Goal: Transaction & Acquisition: Download file/media

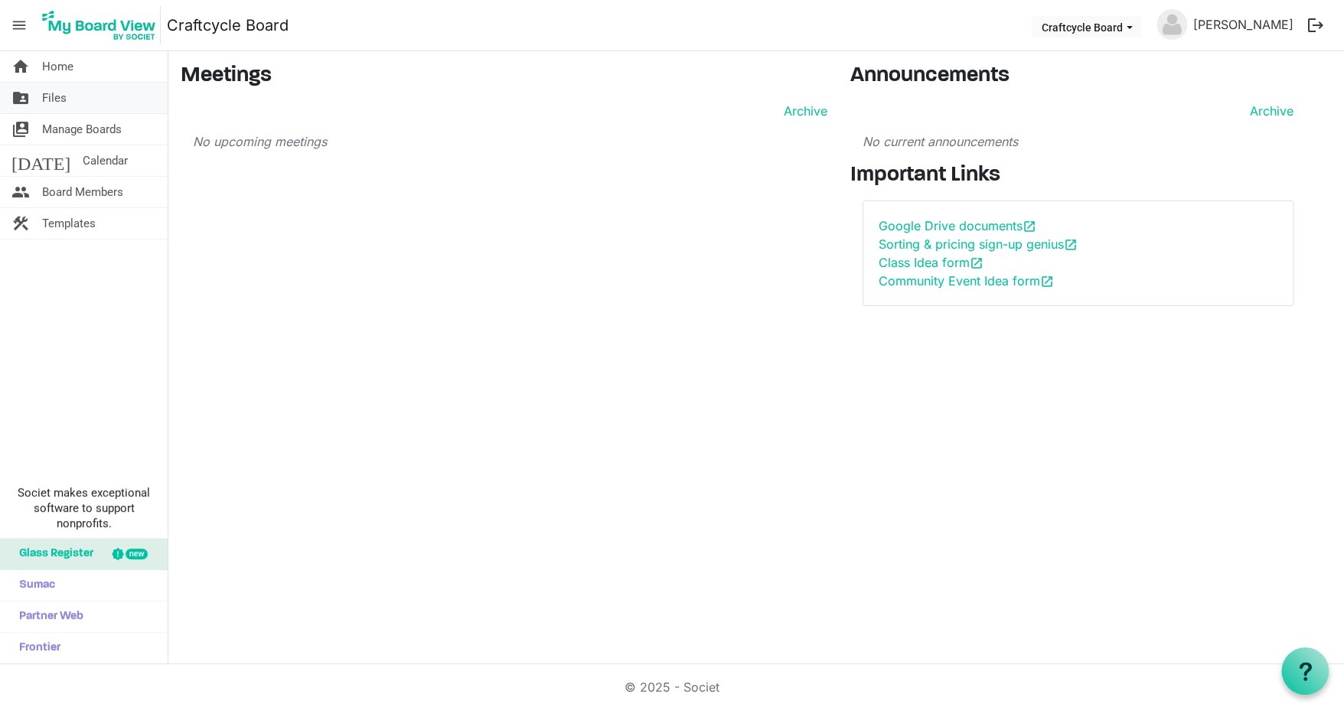
click at [67, 99] on link "folder_shared Files" at bounding box center [84, 98] width 168 height 31
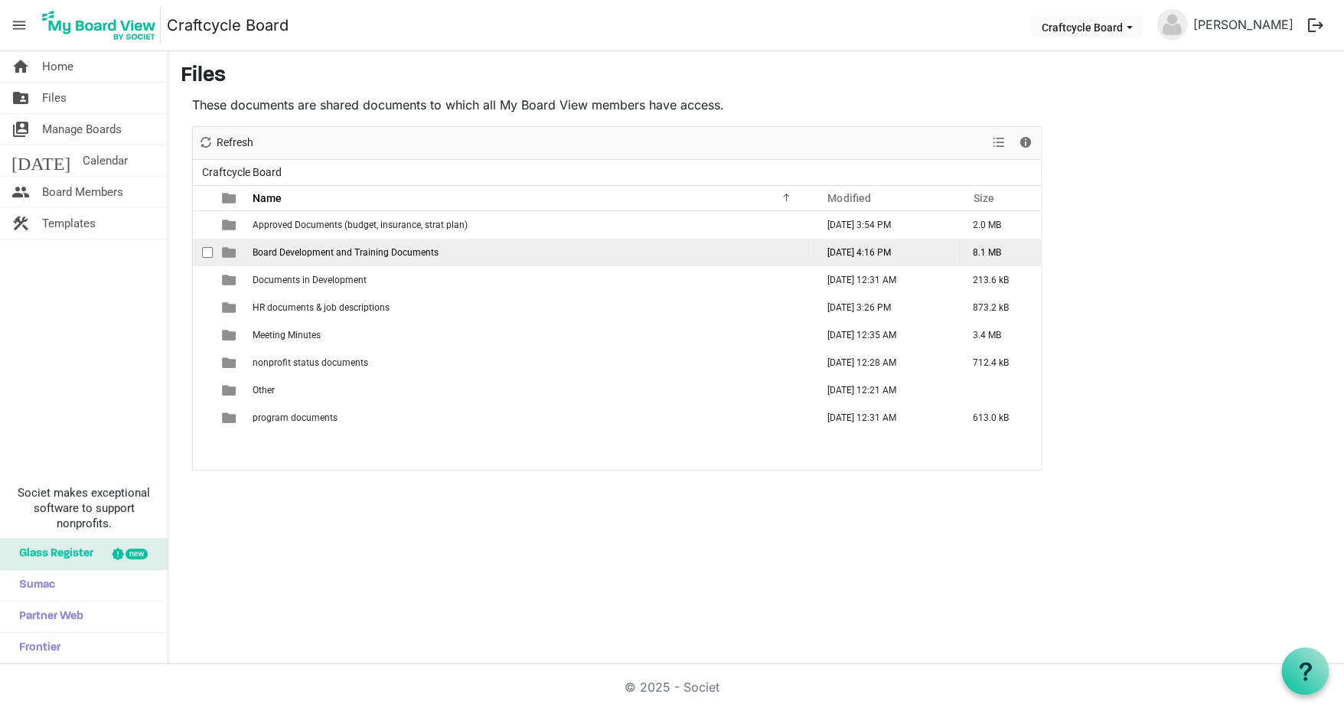
click at [370, 251] on span "Board Development and Training Documents" at bounding box center [346, 252] width 186 height 11
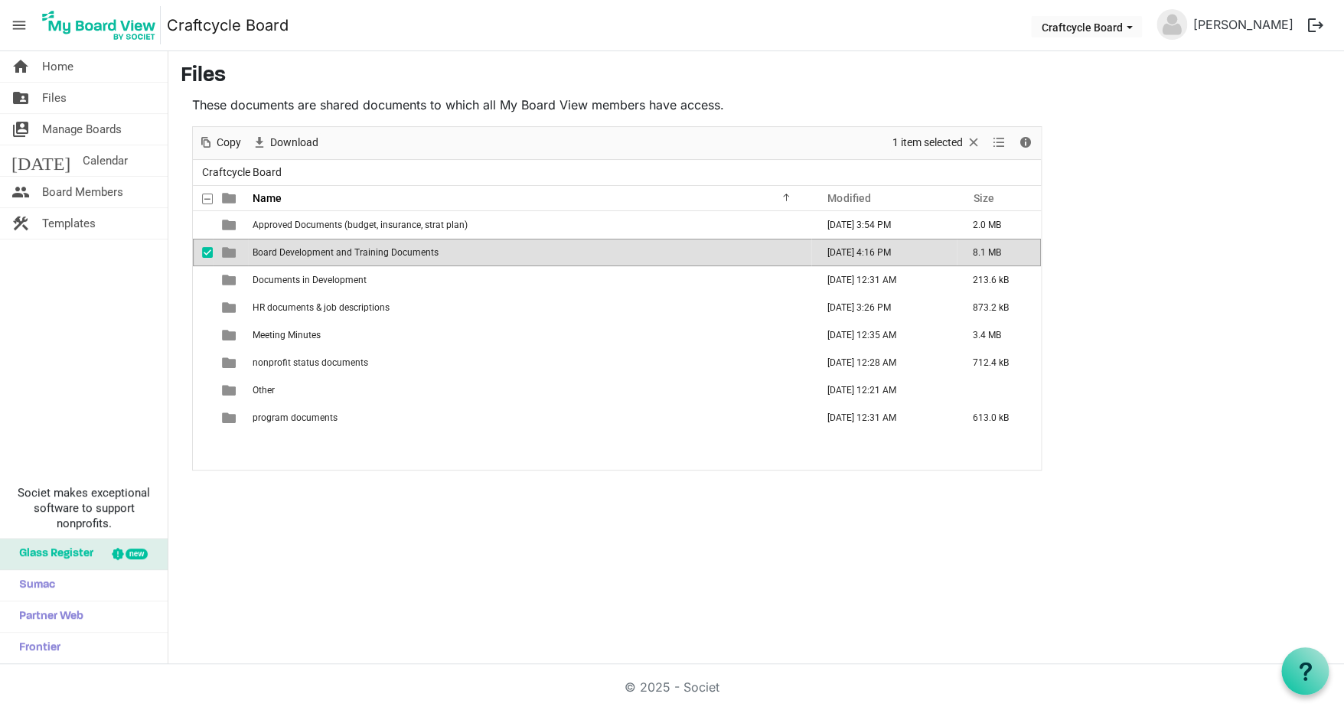
click at [228, 251] on span "is template cell column header type" at bounding box center [229, 253] width 14 height 14
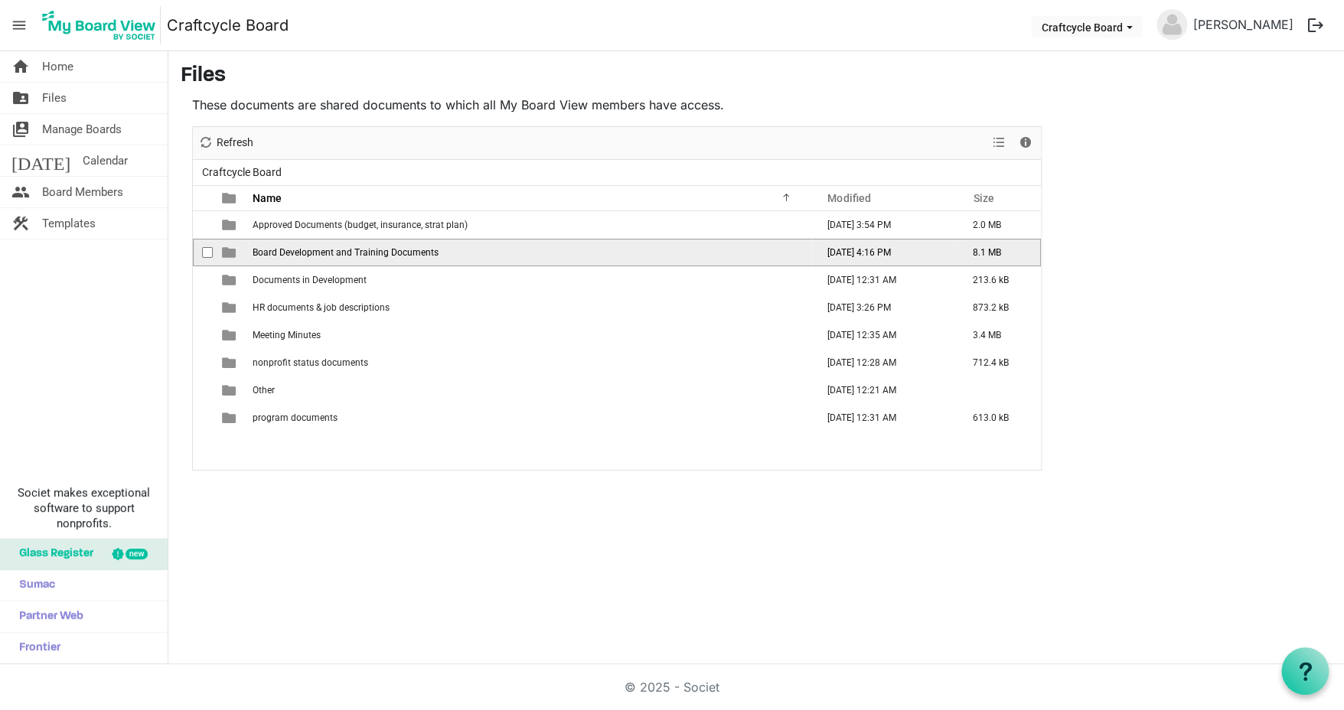
click at [228, 251] on span "is template cell column header type" at bounding box center [229, 253] width 14 height 14
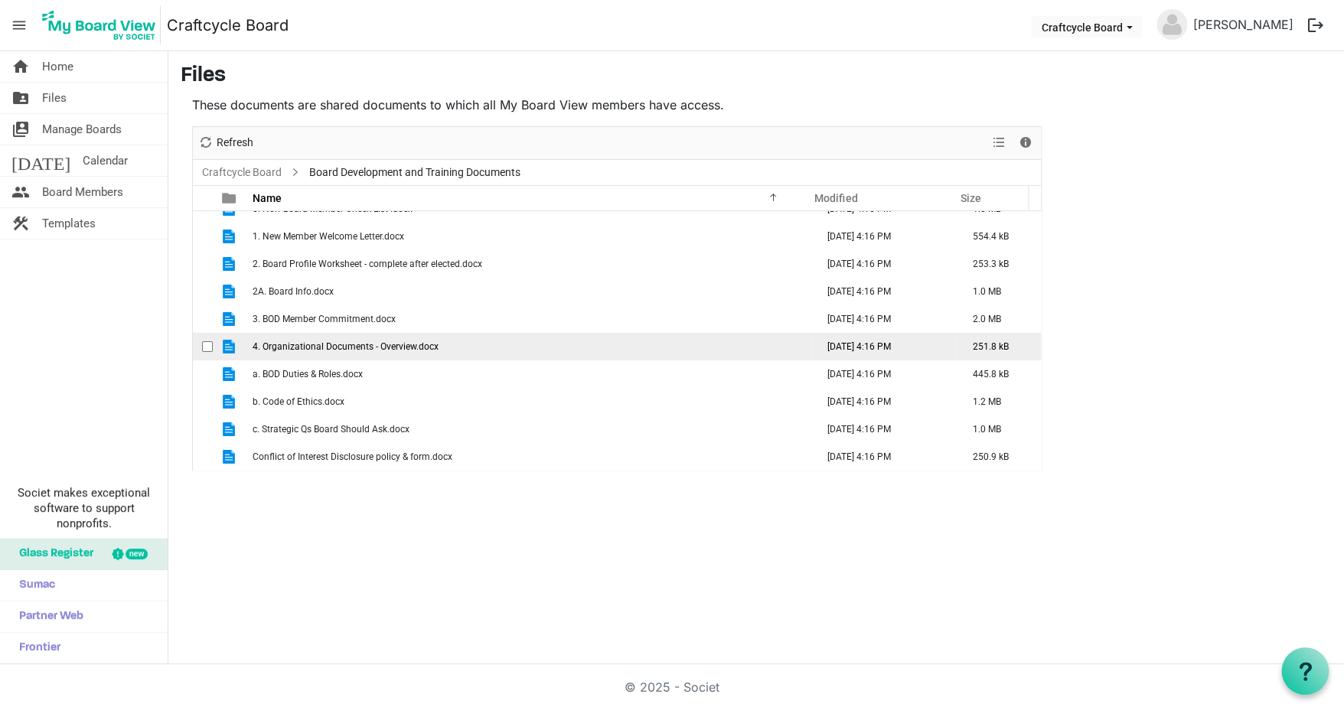
scroll to position [17, 0]
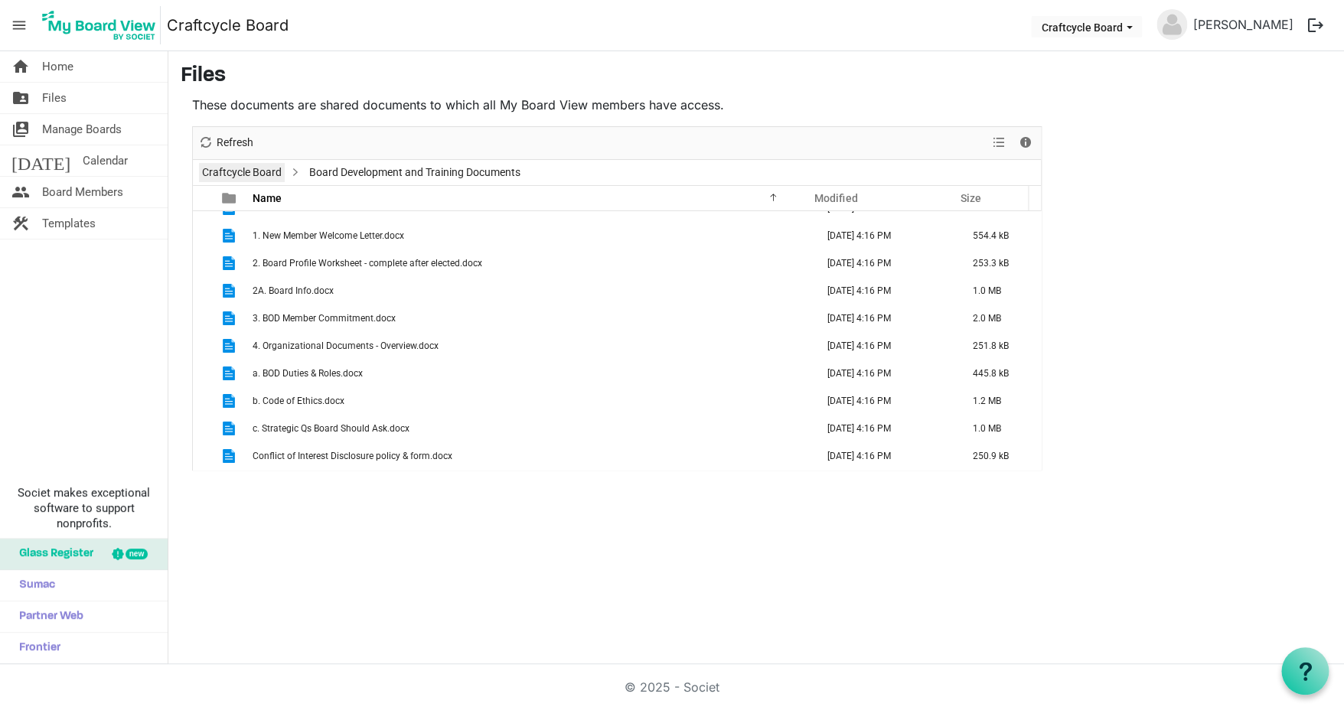
click at [225, 171] on link "Craftcycle Board" at bounding box center [242, 172] width 86 height 19
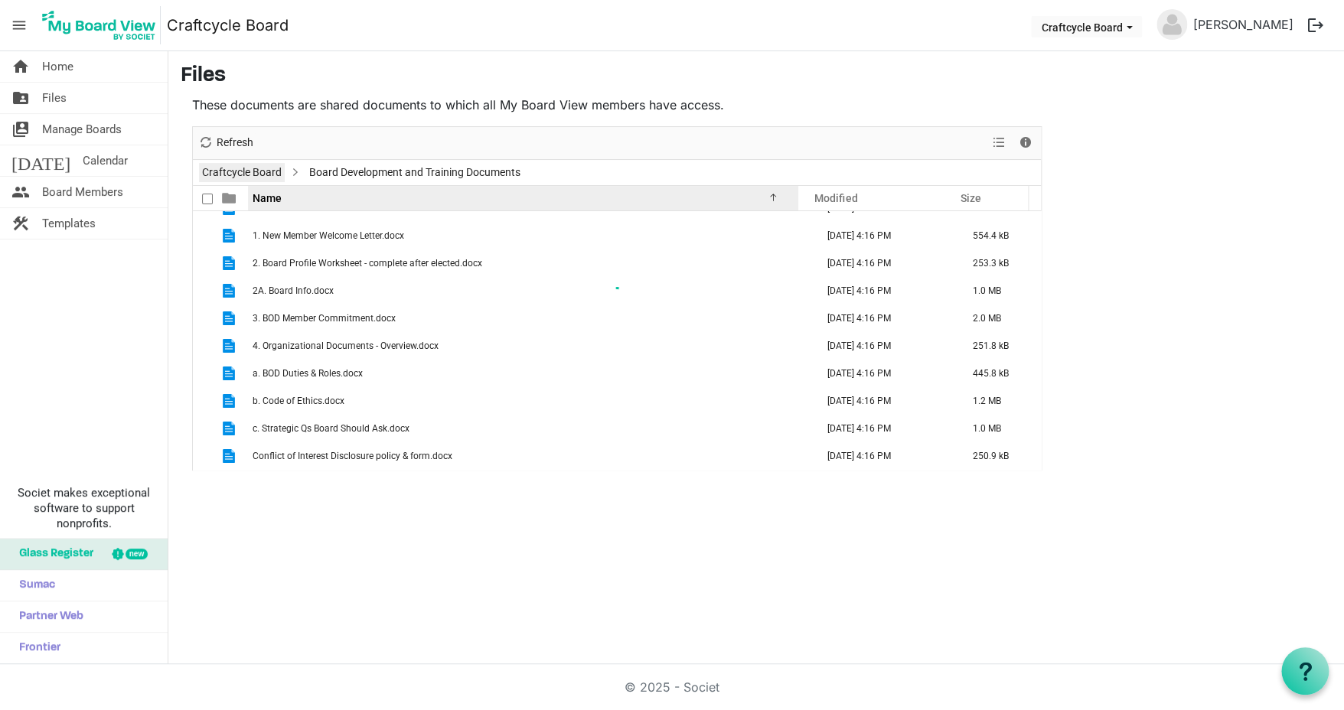
scroll to position [0, 0]
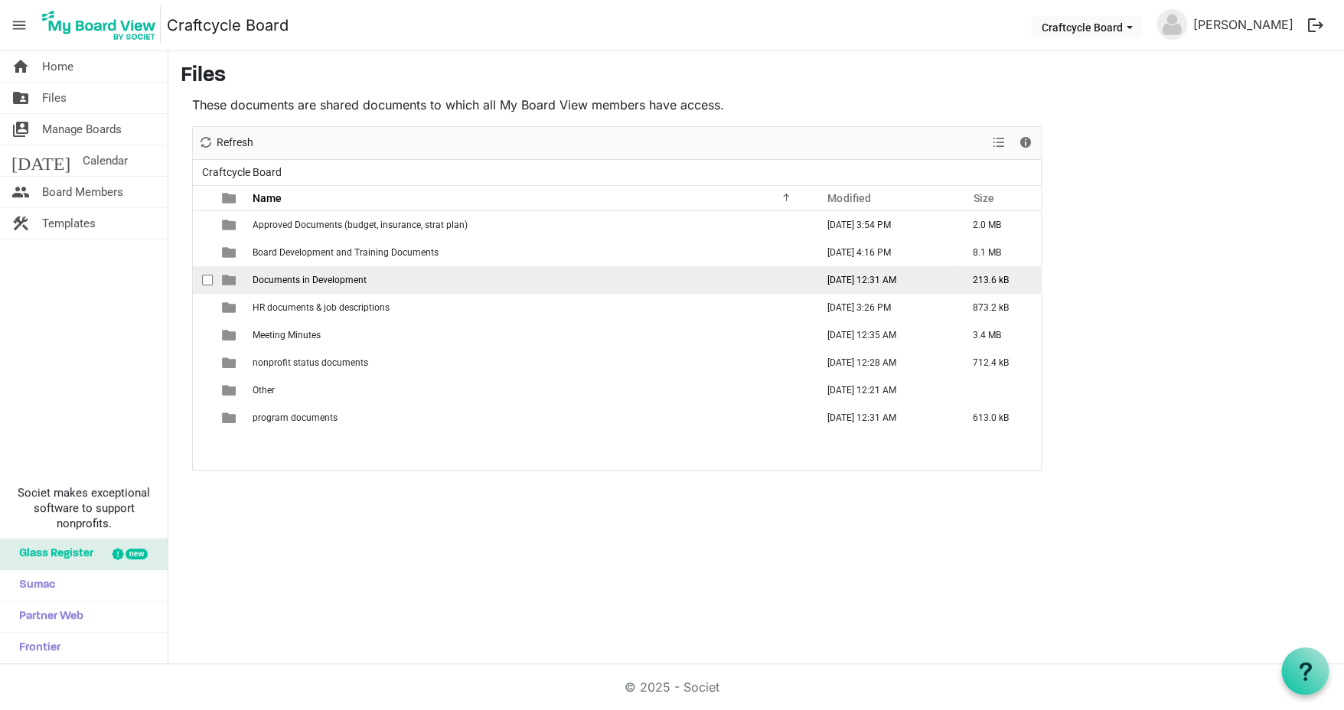
click at [291, 280] on span "Documents in Development" at bounding box center [310, 280] width 114 height 11
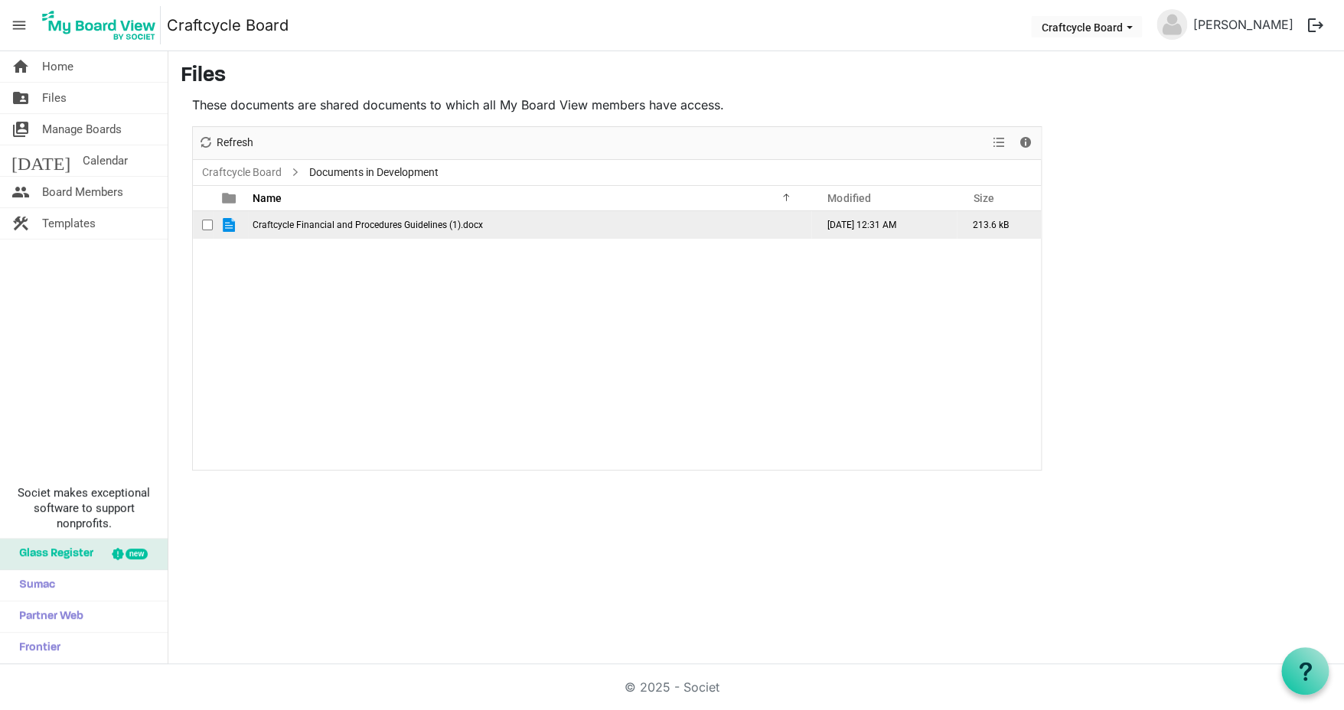
click at [318, 227] on span "Craftcycle Financial and Procedures Guidelines (1).docx" at bounding box center [368, 225] width 230 height 11
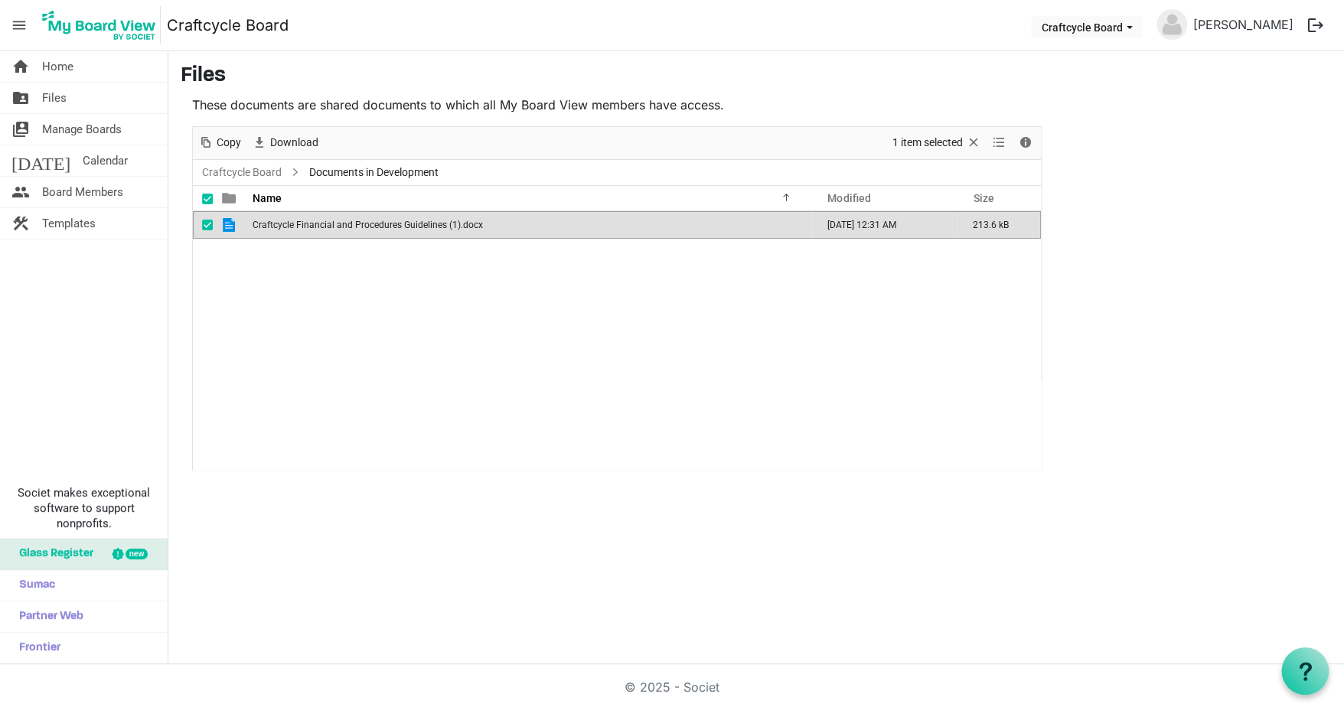
click at [318, 227] on span "Craftcycle Financial and Procedures Guidelines (1).docx" at bounding box center [368, 225] width 230 height 11
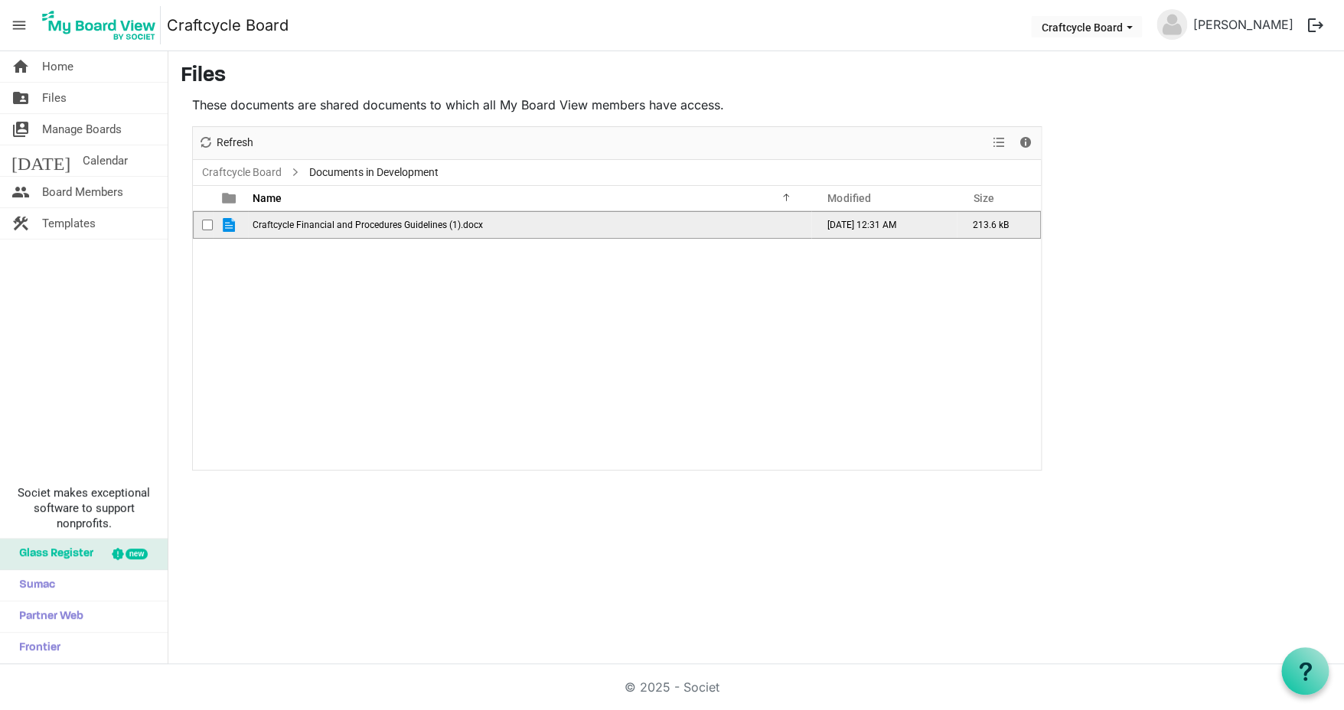
click at [318, 227] on span "Craftcycle Financial and Procedures Guidelines (1).docx" at bounding box center [368, 225] width 230 height 11
